Goal: Information Seeking & Learning: Learn about a topic

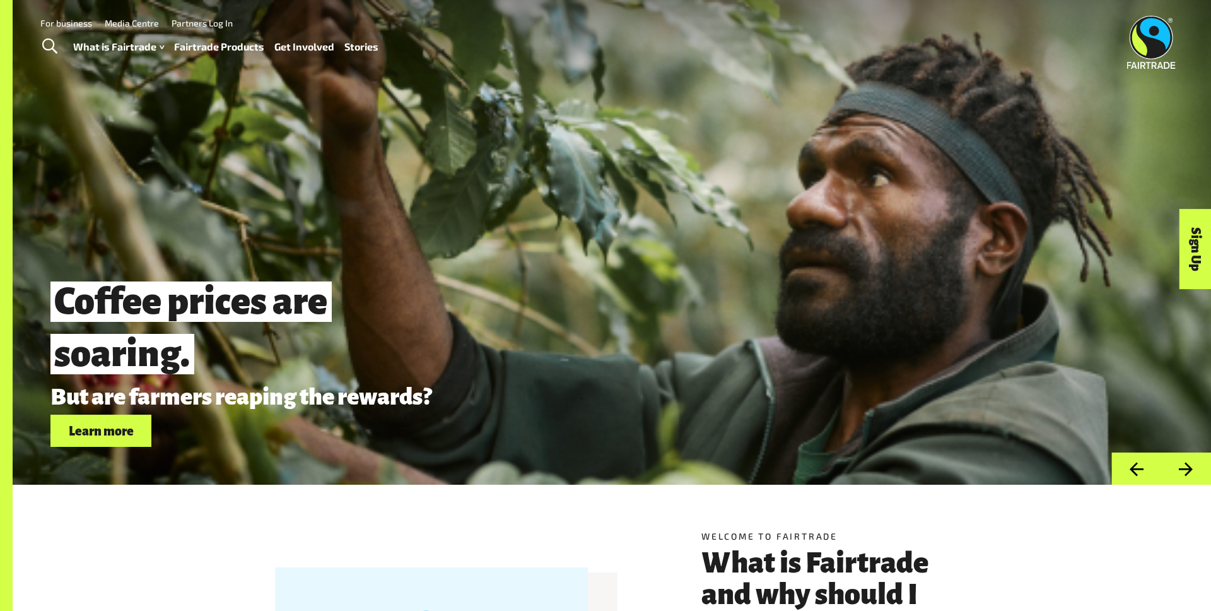
click at [194, 45] on link "Fairtrade Products" at bounding box center [219, 47] width 90 height 18
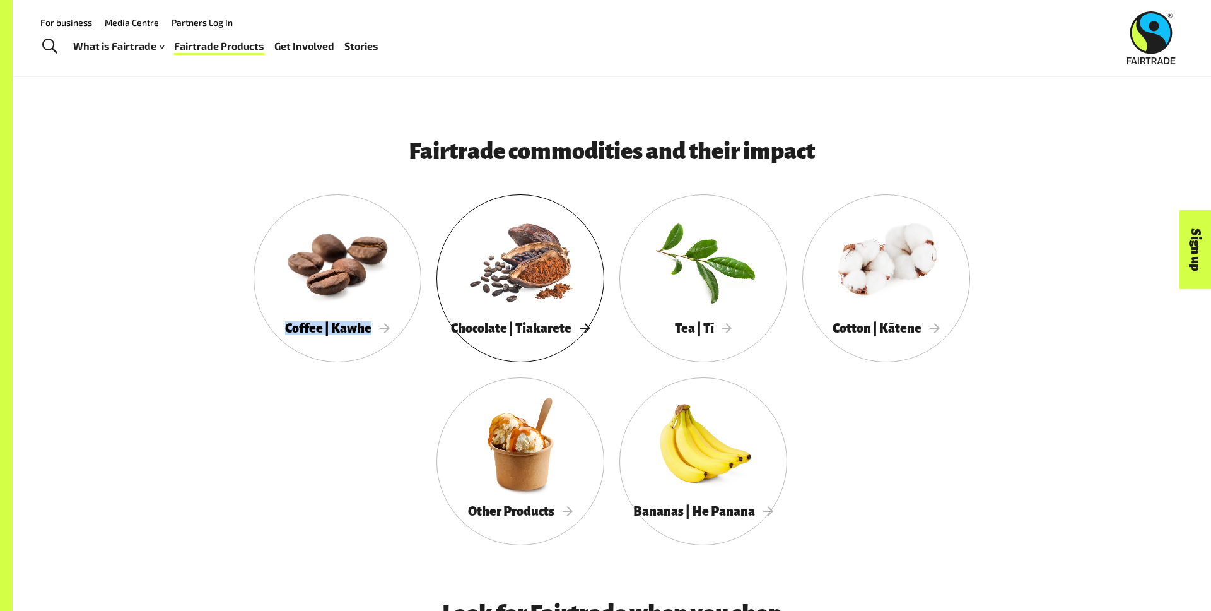
scroll to position [681, 0]
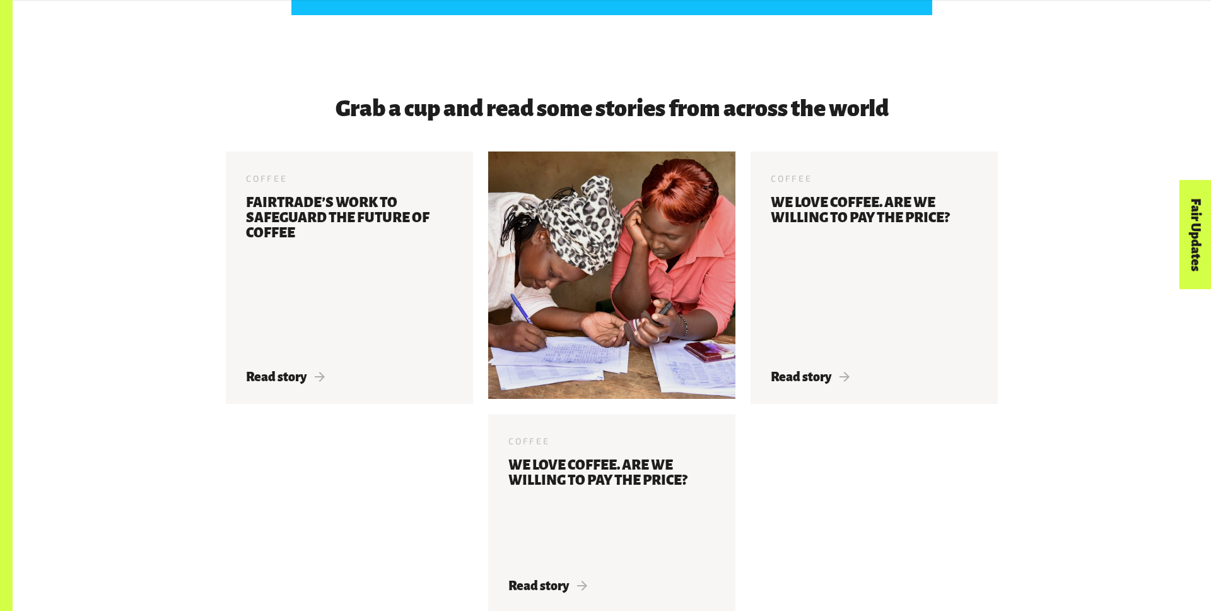
scroll to position [4259, 0]
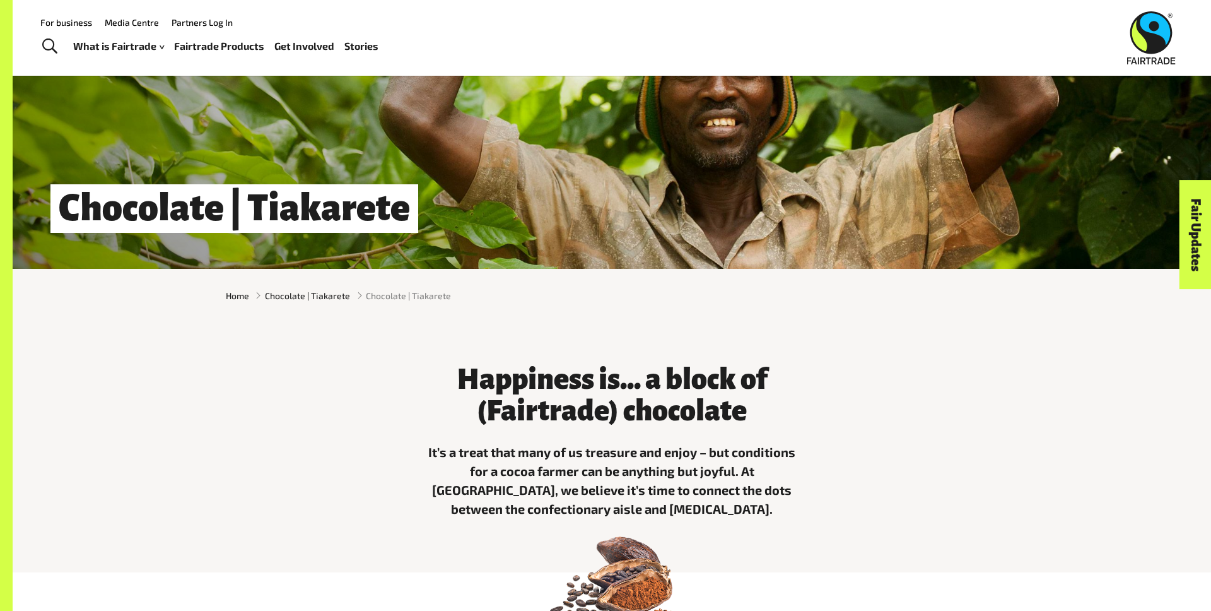
scroll to position [85, 0]
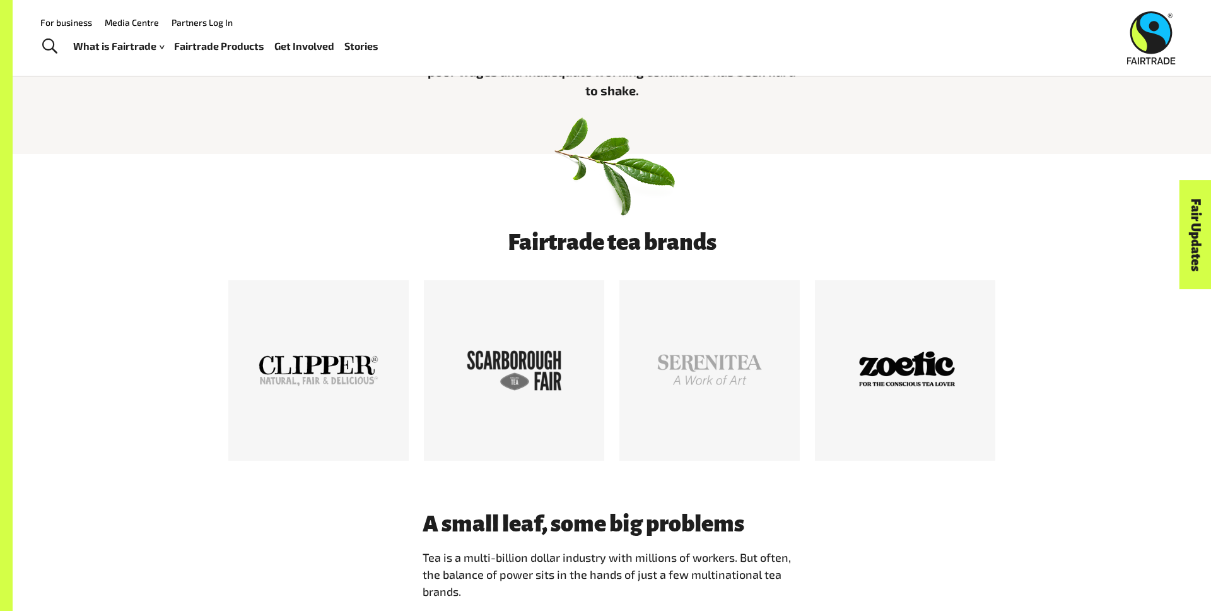
scroll to position [563, 0]
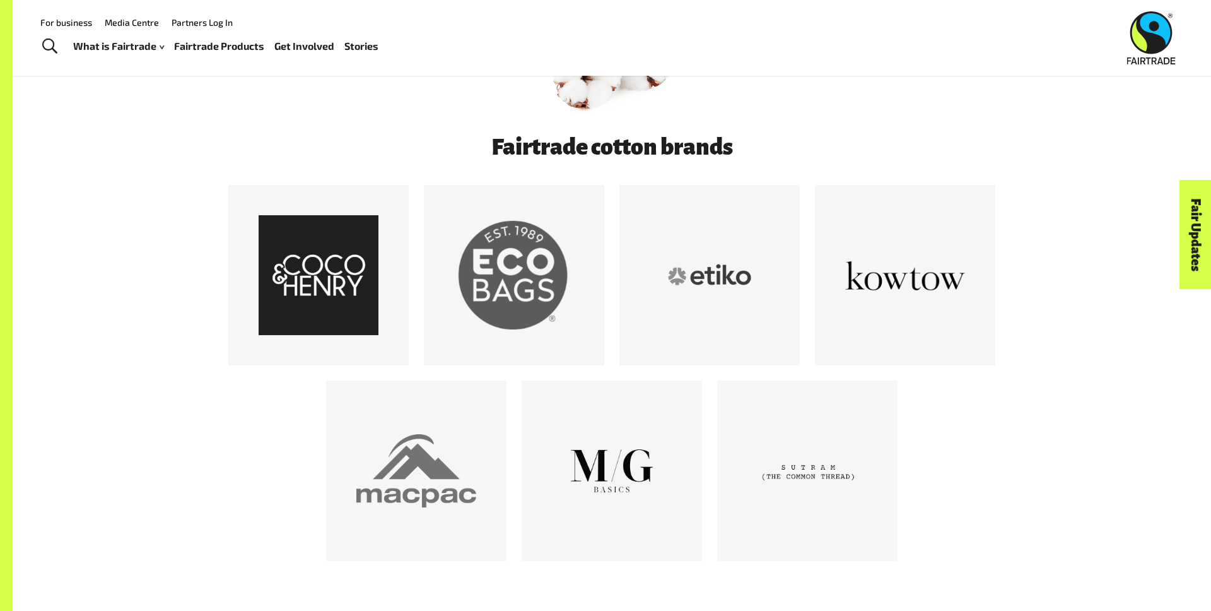
scroll to position [606, 0]
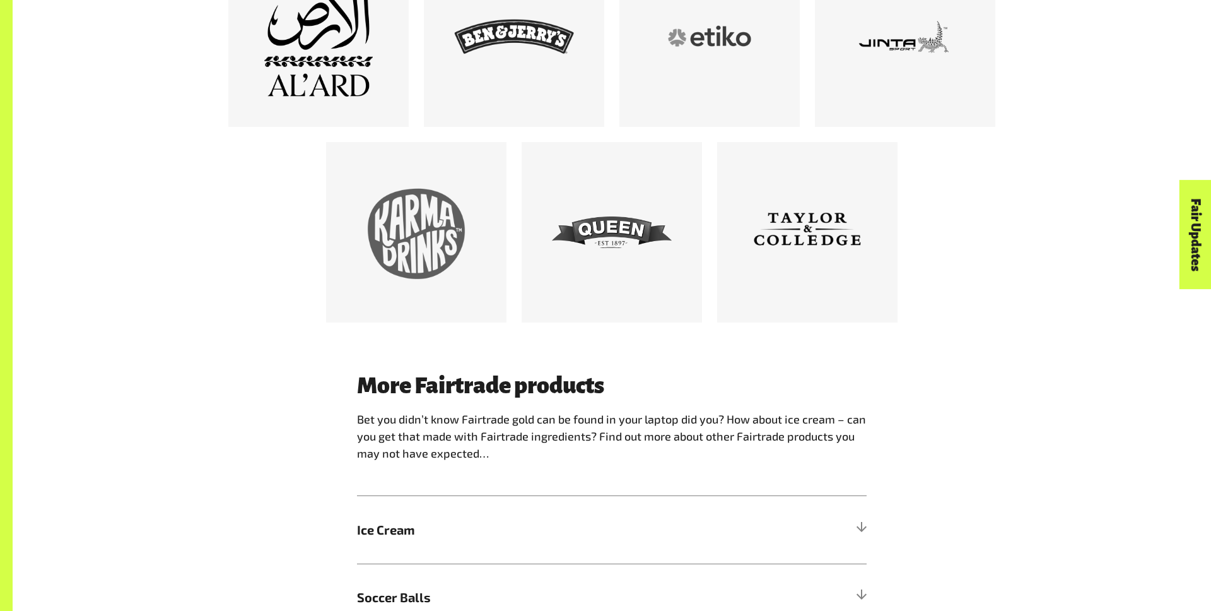
scroll to position [983, 0]
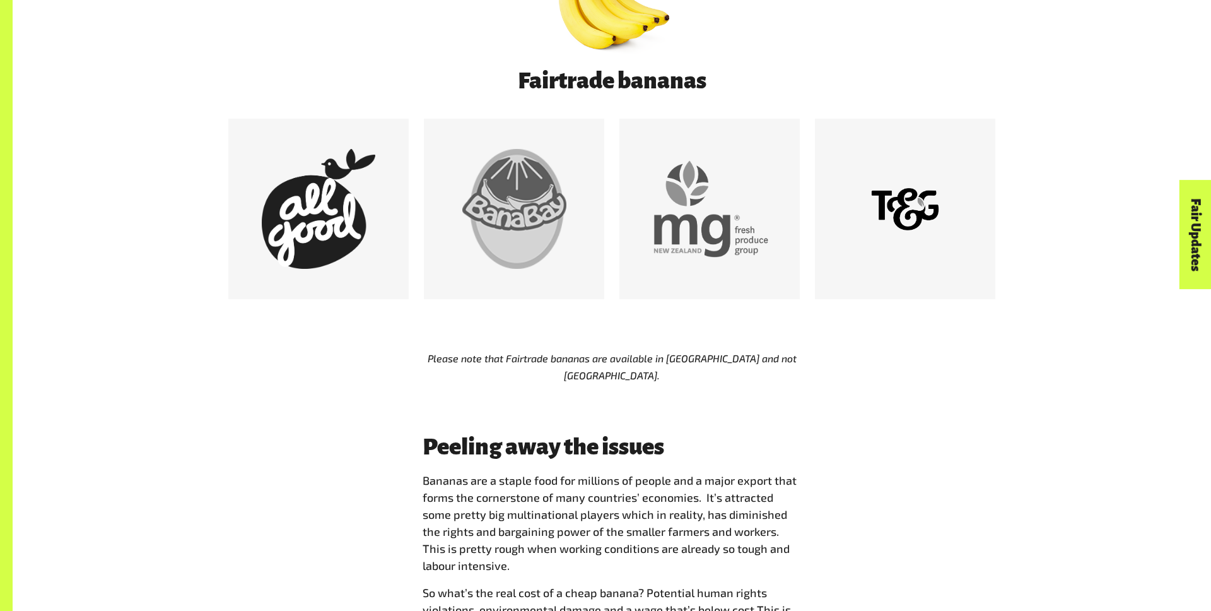
scroll to position [820, 0]
